Goal: Task Accomplishment & Management: Use online tool/utility

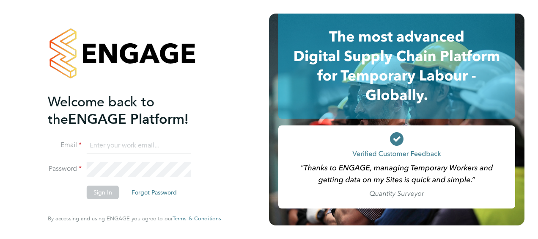
type input "[PERSON_NAME][EMAIL_ADDRESS][PERSON_NAME][DOMAIN_NAME]"
click at [102, 192] on button "Sign In" at bounding box center [103, 192] width 32 height 14
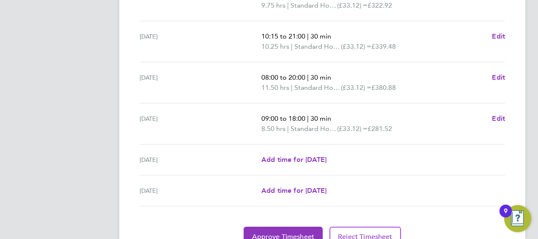
scroll to position [371, 0]
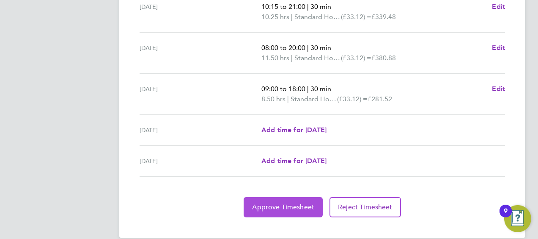
click at [256, 200] on button "Approve Timesheet" at bounding box center [283, 207] width 79 height 20
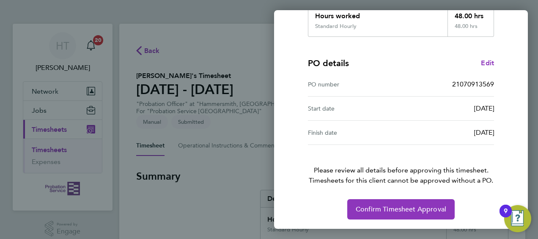
scroll to position [166, 0]
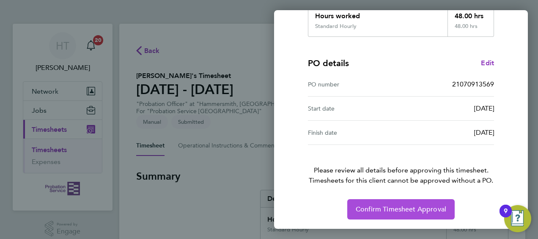
click at [366, 205] on span "Confirm Timesheet Approval" at bounding box center [401, 209] width 91 height 8
